Goal: Task Accomplishment & Management: Manage account settings

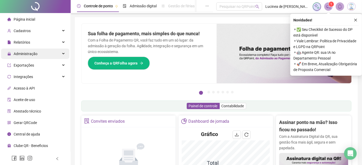
click at [32, 55] on span "Administração" at bounding box center [26, 54] width 24 height 4
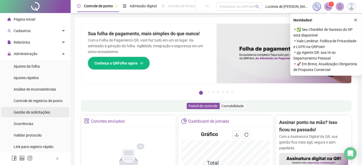
click at [33, 112] on span "Gestão de solicitações" at bounding box center [32, 112] width 36 height 4
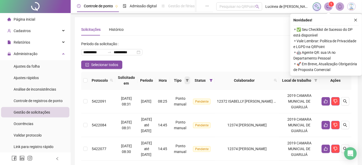
click at [190, 82] on span at bounding box center [186, 81] width 5 height 8
click at [181, 99] on span "Atestado" at bounding box center [175, 99] width 15 height 4
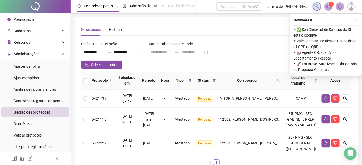
click at [218, 82] on th "Status" at bounding box center [206, 81] width 24 height 18
click at [192, 81] on icon "filter" at bounding box center [189, 80] width 3 height 3
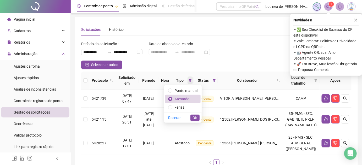
click at [192, 81] on icon "filter" at bounding box center [189, 80] width 3 height 3
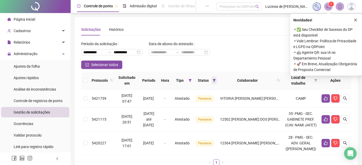
click at [217, 80] on span at bounding box center [213, 81] width 5 height 8
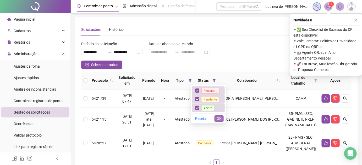
click at [218, 121] on span "OK" at bounding box center [218, 119] width 5 height 6
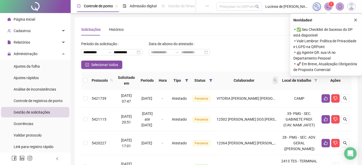
click at [278, 78] on span at bounding box center [274, 81] width 5 height 8
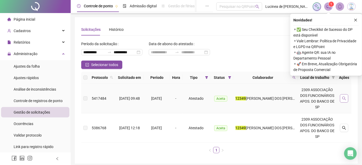
click at [341, 100] on button "button" at bounding box center [344, 98] width 8 height 8
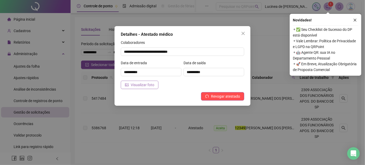
click at [140, 82] on button "Visualizar foto" at bounding box center [140, 85] width 38 height 8
click at [242, 32] on icon "close" at bounding box center [243, 33] width 3 height 3
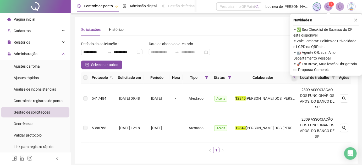
click at [294, 76] on icon "search" at bounding box center [293, 77] width 3 height 3
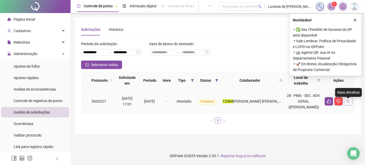
click at [350, 104] on icon "search" at bounding box center [348, 101] width 4 height 4
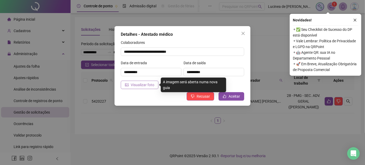
click at [131, 85] on span "Visualizar foto" at bounding box center [143, 85] width 24 height 6
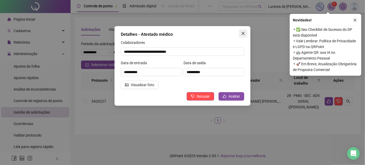
click at [243, 34] on icon "close" at bounding box center [243, 33] width 4 height 4
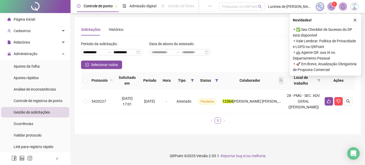
click at [283, 81] on icon "search" at bounding box center [281, 80] width 3 height 3
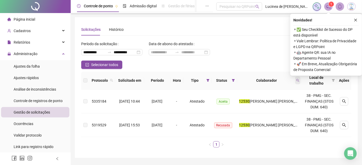
click at [298, 79] on icon "search" at bounding box center [297, 80] width 3 height 3
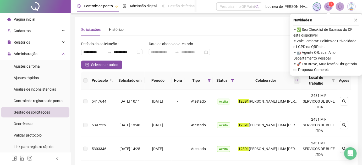
click at [297, 79] on icon "search" at bounding box center [296, 80] width 3 height 3
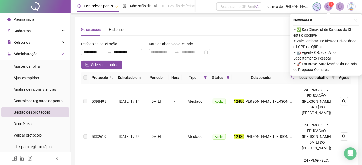
click at [289, 79] on span "Colaborador" at bounding box center [261, 78] width 55 height 6
click at [294, 79] on icon "search" at bounding box center [292, 77] width 3 height 3
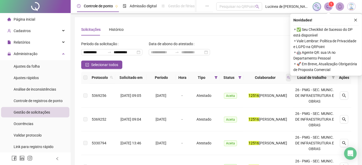
click at [288, 80] on span at bounding box center [288, 78] width 5 height 8
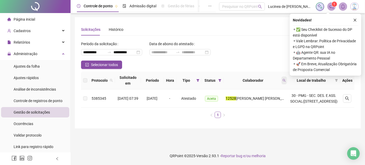
click at [287, 79] on span at bounding box center [284, 81] width 5 height 8
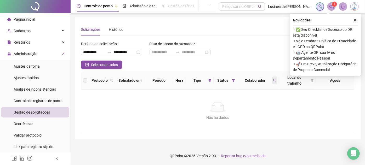
click at [275, 80] on icon "search" at bounding box center [274, 80] width 3 height 3
click at [275, 77] on span at bounding box center [274, 81] width 5 height 8
click at [356, 18] on button "button" at bounding box center [355, 20] width 6 height 6
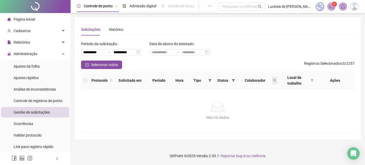
click at [275, 79] on icon "search" at bounding box center [274, 80] width 3 height 3
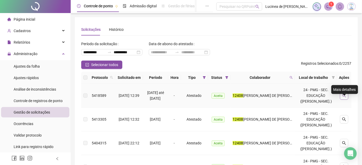
click at [342, 98] on icon "search" at bounding box center [344, 96] width 4 height 4
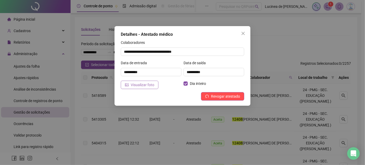
click at [147, 86] on span "Visualizar foto" at bounding box center [143, 85] width 24 height 6
click at [243, 30] on button "Close" at bounding box center [243, 33] width 8 height 8
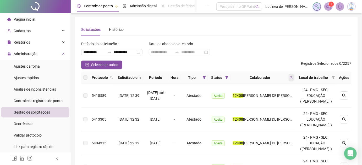
click at [292, 79] on icon "search" at bounding box center [290, 77] width 3 height 3
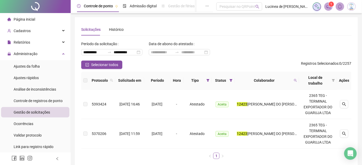
click at [294, 81] on div "Colaborador" at bounding box center [266, 81] width 60 height 6
click at [296, 79] on icon "search" at bounding box center [295, 80] width 3 height 3
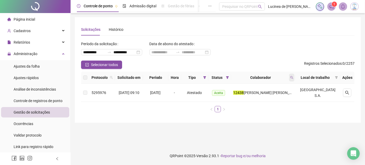
click at [296, 84] on th "Colaborador" at bounding box center [263, 78] width 64 height 12
click at [294, 79] on icon "search" at bounding box center [291, 77] width 3 height 3
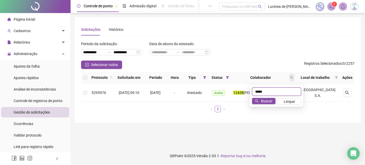
type input "*****"
